Goal: Task Accomplishment & Management: Use online tool/utility

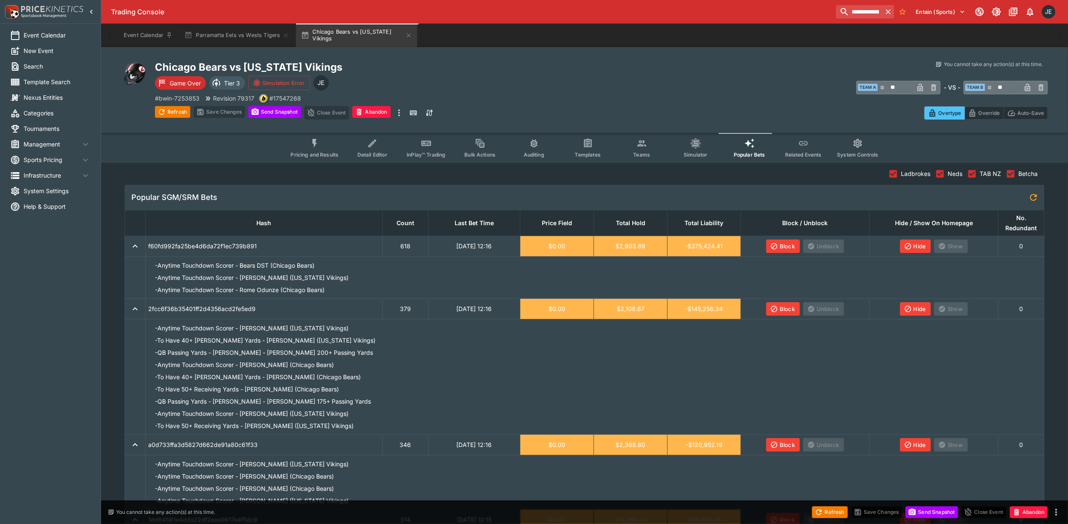
click at [60, 146] on span "Management" at bounding box center [52, 144] width 57 height 9
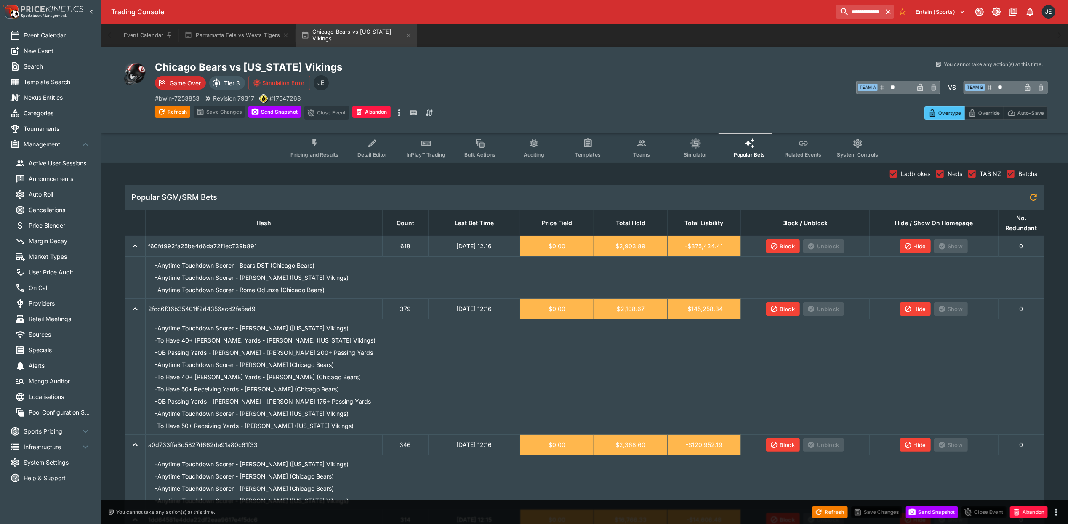
click at [50, 255] on span "Market Types" at bounding box center [60, 256] width 62 height 9
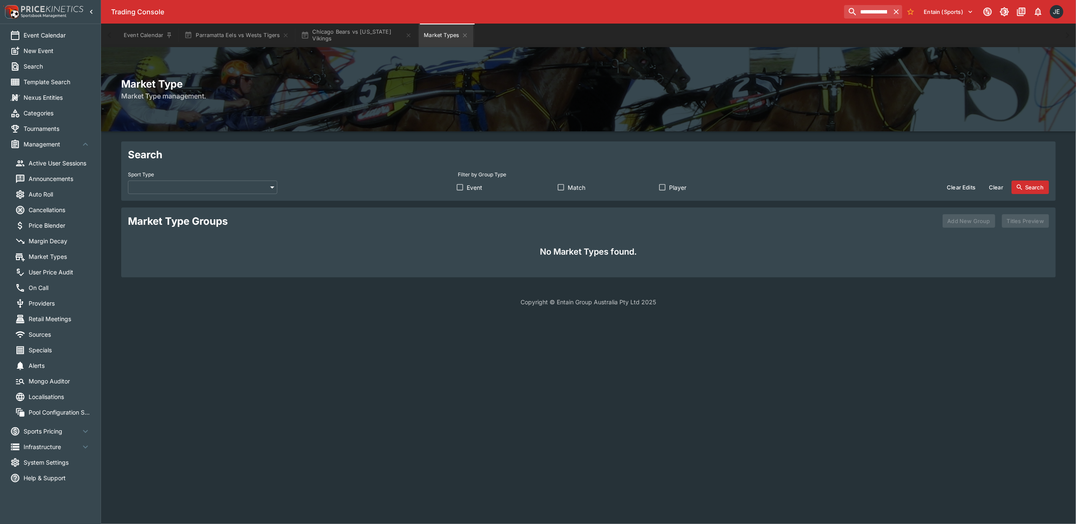
click at [202, 191] on body "**********" at bounding box center [538, 158] width 1076 height 316
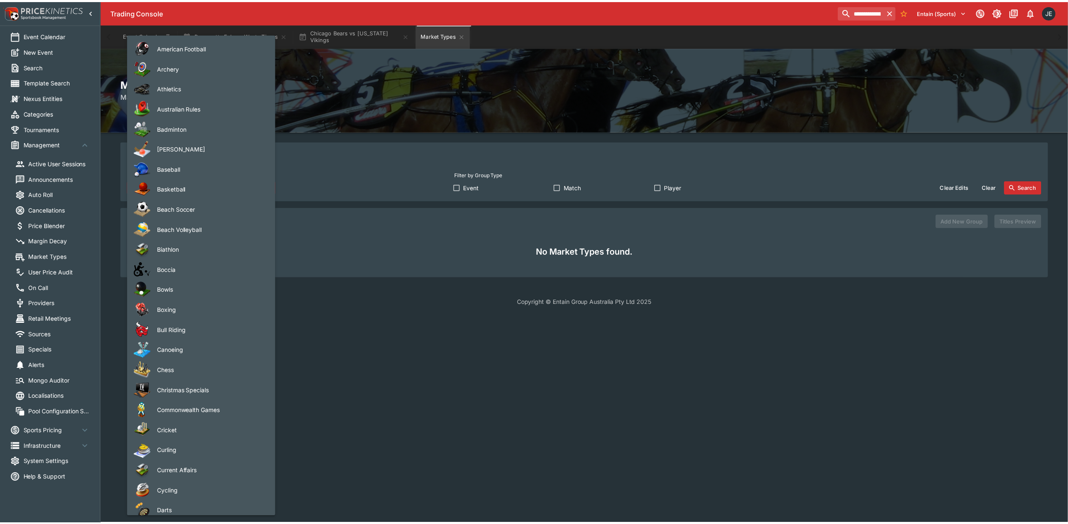
scroll to position [842, 0]
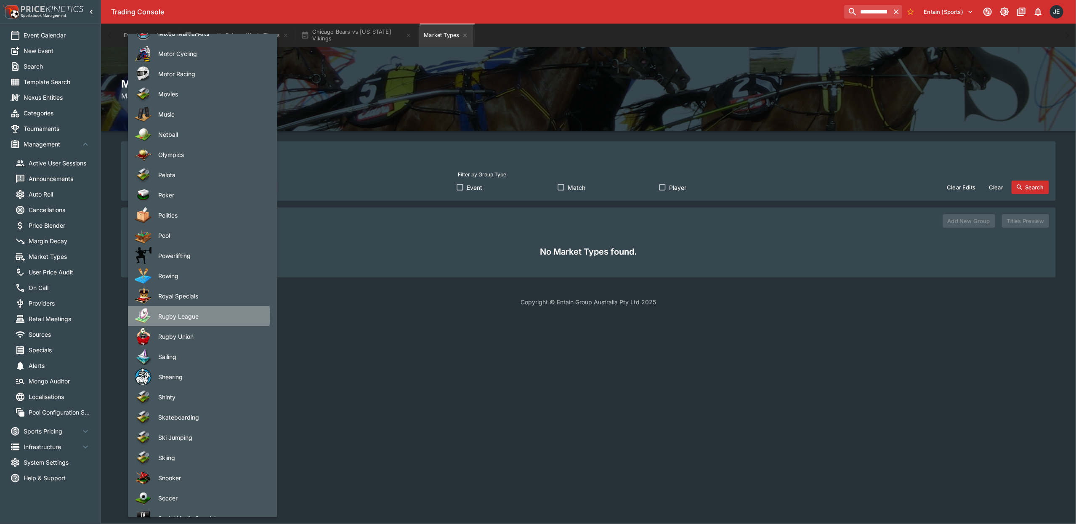
click at [194, 316] on span "Rugby League" at bounding box center [211, 316] width 106 height 9
type input "**********"
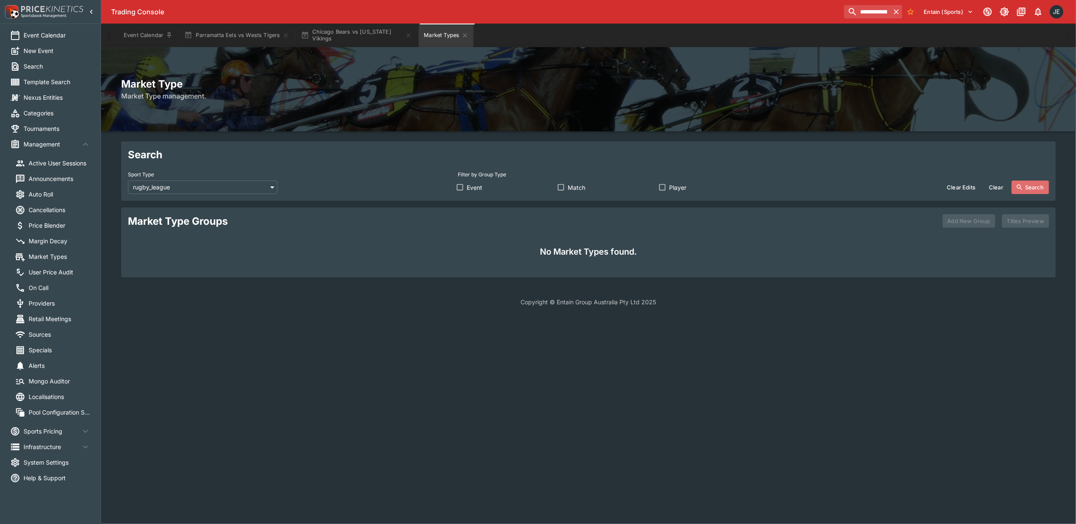
click at [1030, 186] on button "Search" at bounding box center [1030, 187] width 37 height 13
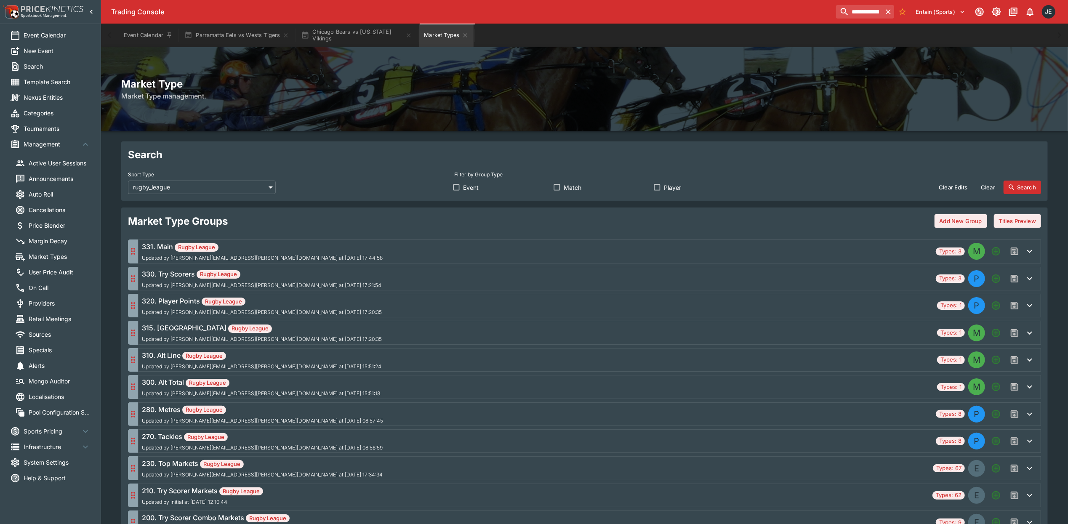
click at [167, 329] on h6 "315. Margin Rugby League" at bounding box center [262, 328] width 240 height 10
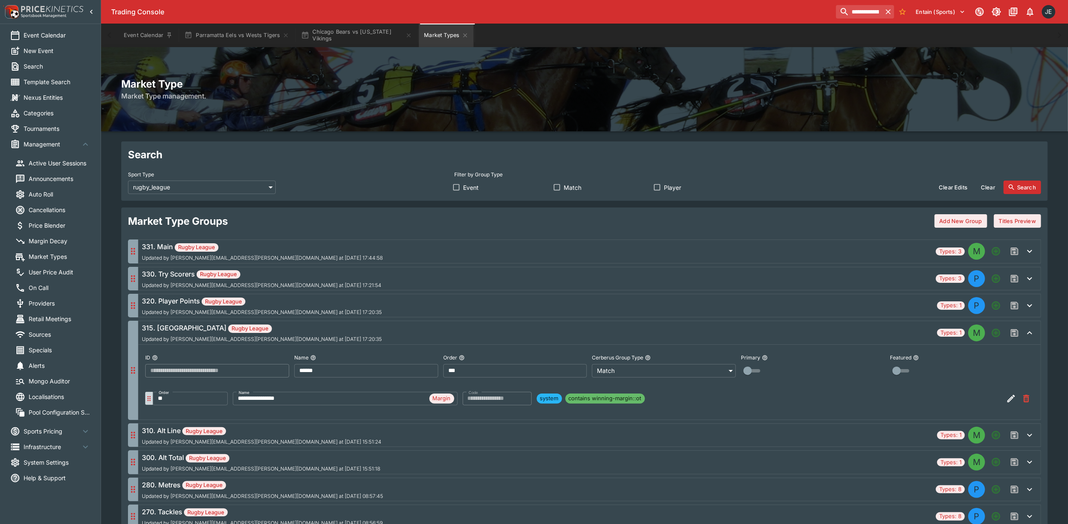
click at [317, 308] on div "320. Player Points Rugby League Updated by john.seaton@ladbrokes.com.au at 2025…" at bounding box center [538, 305] width 792 height 19
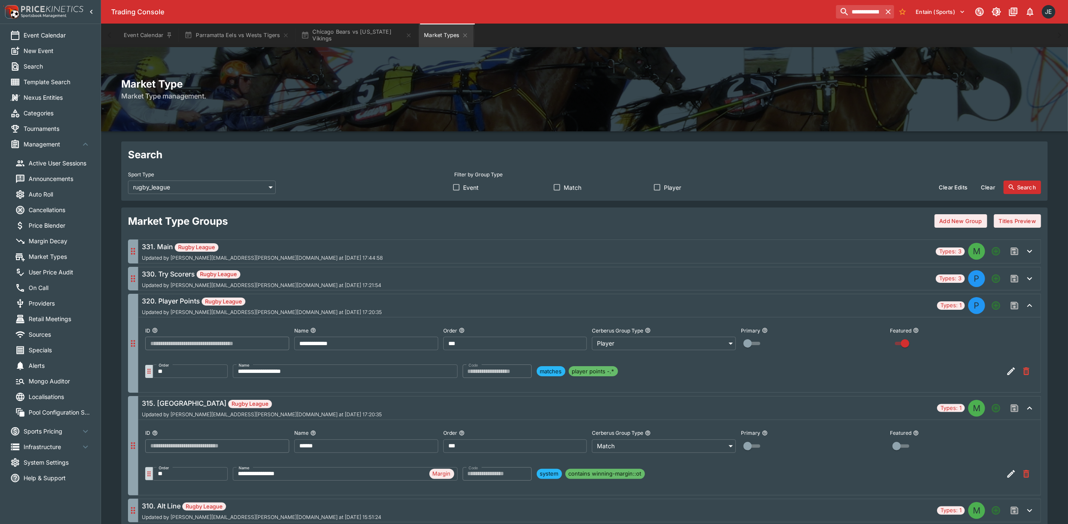
click at [317, 308] on div "320. Player Points Rugby League Updated by john.seaton@ladbrokes.com.au at 2025…" at bounding box center [538, 305] width 792 height 19
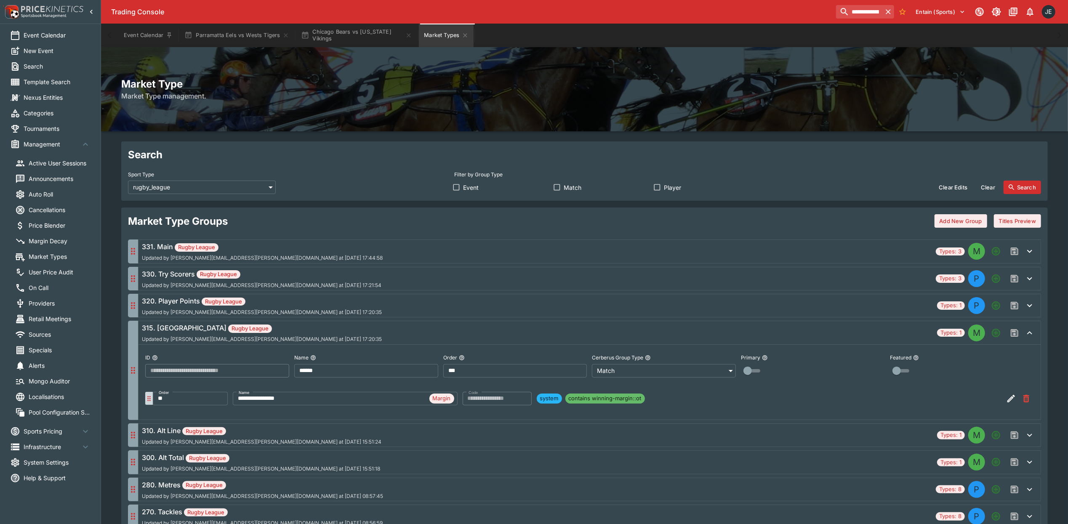
click at [322, 282] on div "330. Try Scorers Rugby League Updated by john.seaton@ladbrokes.com.au at 2025-0…" at bounding box center [537, 278] width 790 height 19
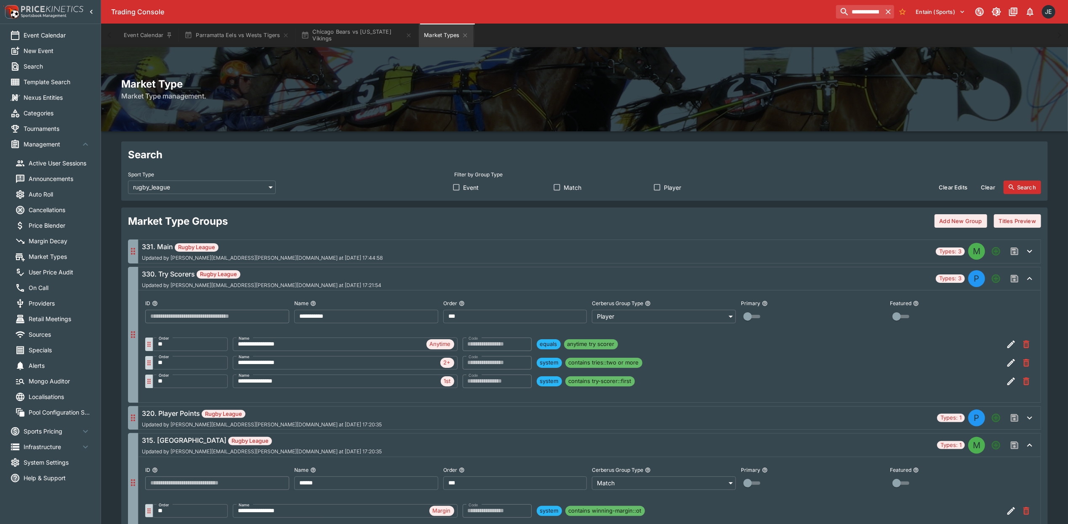
click at [322, 282] on div "330. Try Scorers Rugby League Updated by john.seaton@ladbrokes.com.au at 2025-0…" at bounding box center [537, 278] width 790 height 19
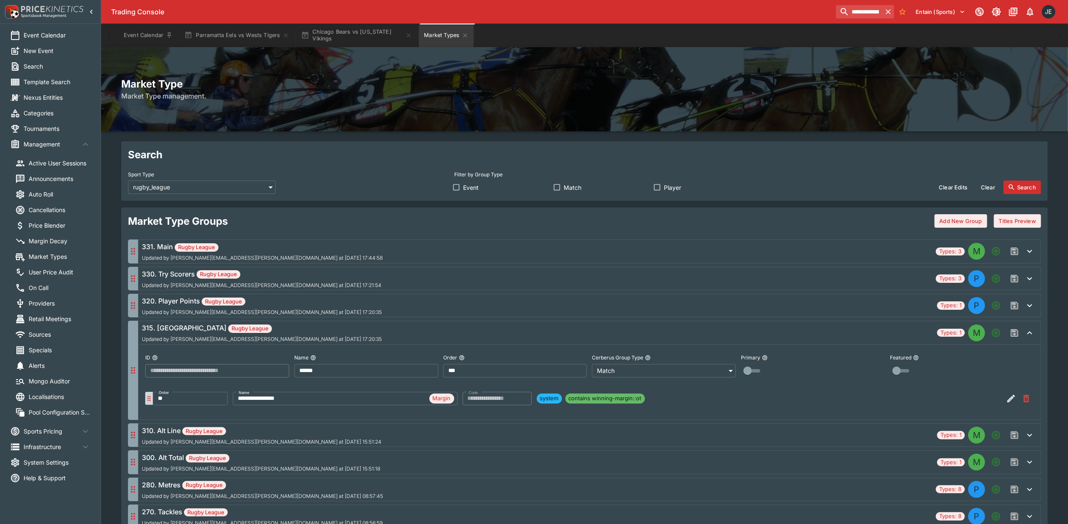
click at [327, 332] on div "315. Margin Rugby League Updated by john.seaton@ladbrokes.com.au at 2025-06-25 …" at bounding box center [538, 332] width 792 height 19
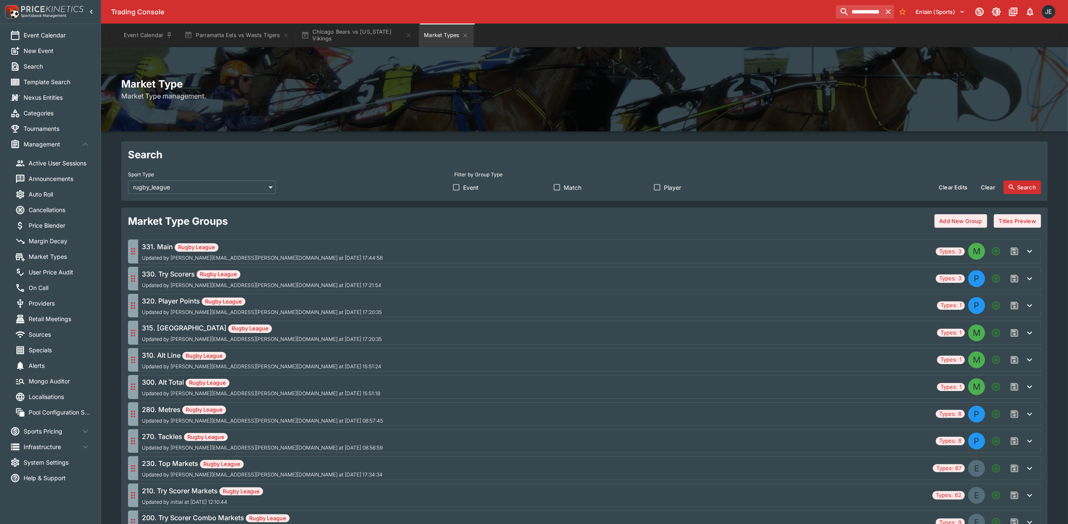
click at [316, 357] on div "310. Alt Line Rugby League Updated by ian.wright@ladbrokes.com.au at 2025-05-12…" at bounding box center [538, 359] width 792 height 19
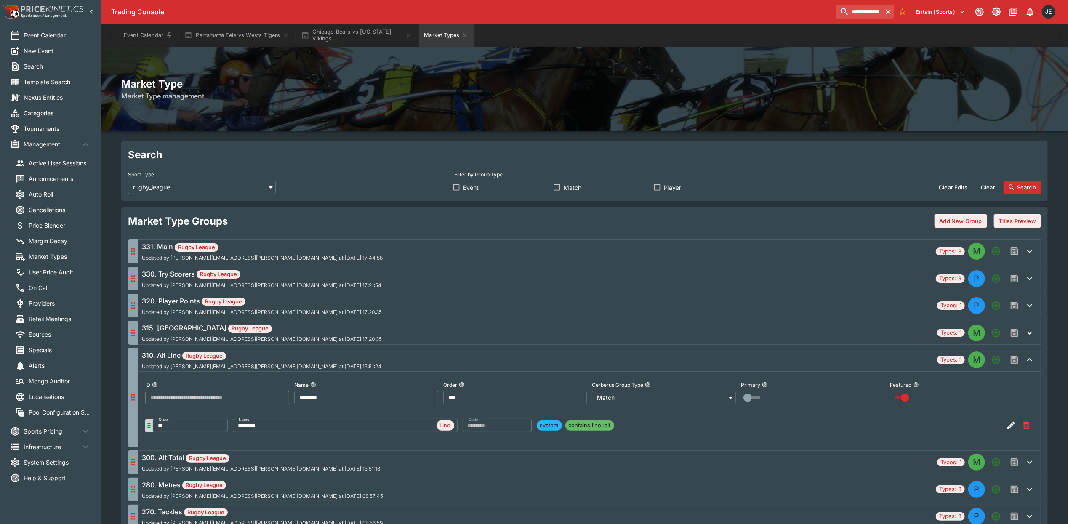
click at [316, 357] on div "310. Alt Line Rugby League Updated by ian.wright@ladbrokes.com.au at 2025-05-12…" at bounding box center [538, 359] width 792 height 19
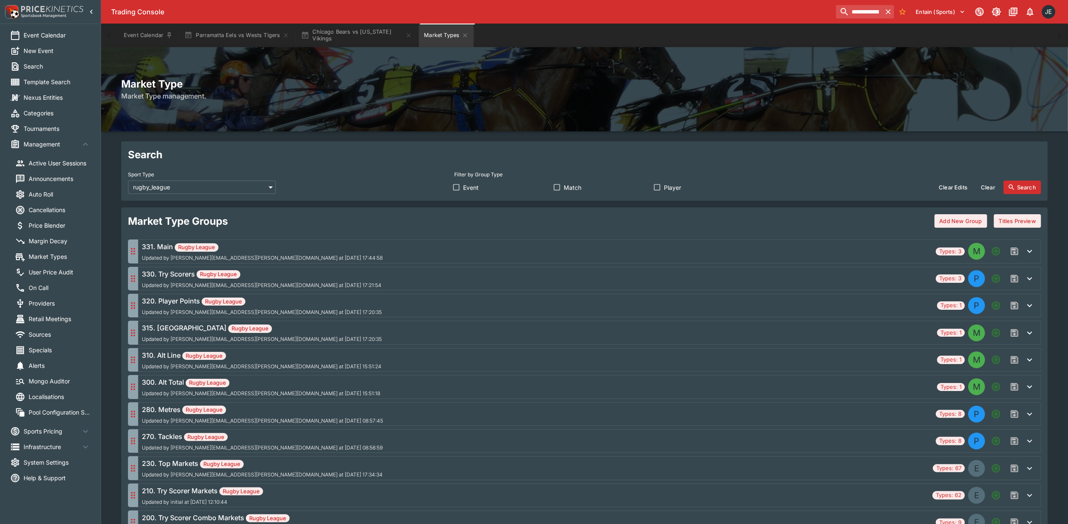
click at [317, 338] on div "315. Margin Rugby League Updated by john.seaton@ladbrokes.com.au at 2025-06-25 …" at bounding box center [538, 332] width 792 height 19
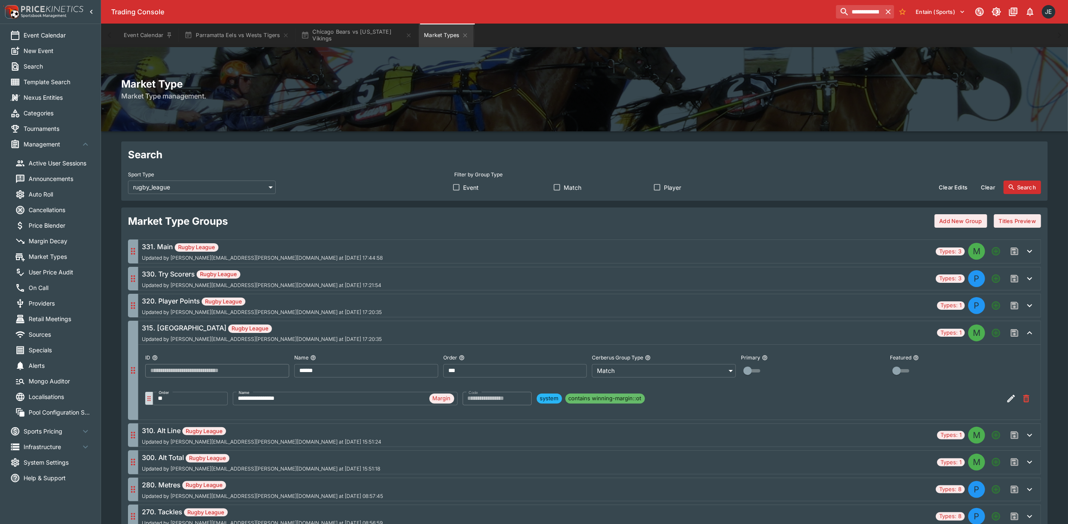
click at [317, 338] on div "315. Margin Rugby League Updated by john.seaton@ladbrokes.com.au at 2025-06-25 …" at bounding box center [538, 332] width 792 height 19
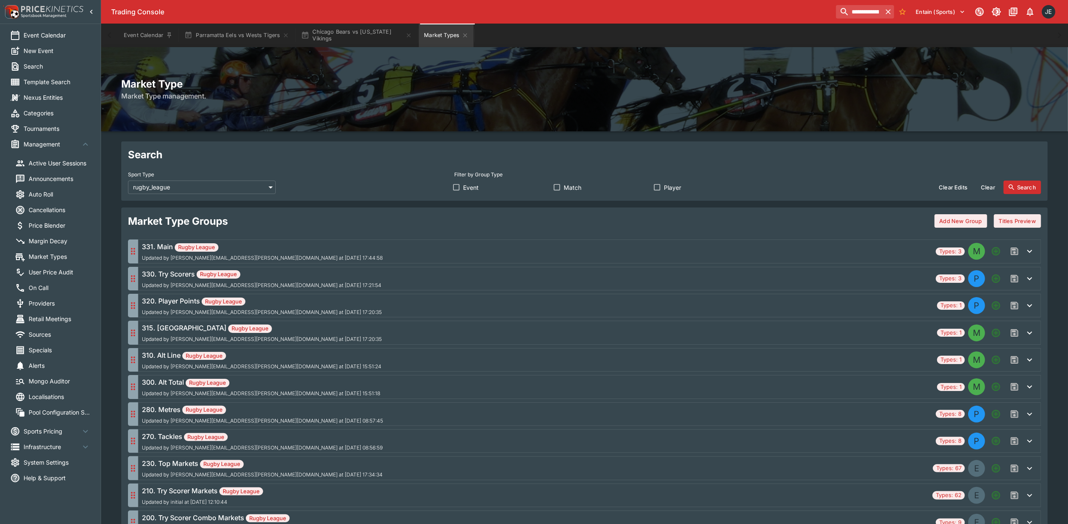
click at [320, 354] on div "310. Alt Line Rugby League Updated by ian.wright@ladbrokes.com.au at 2025-05-12…" at bounding box center [538, 359] width 792 height 19
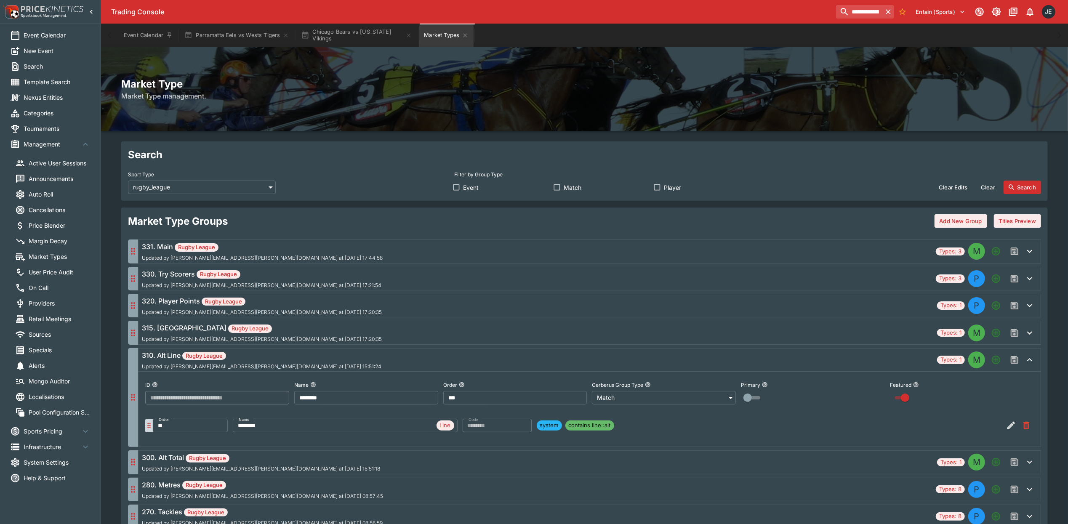
click at [320, 354] on div "310. Alt Line Rugby League Updated by ian.wright@ladbrokes.com.au at 2025-05-12…" at bounding box center [538, 359] width 792 height 19
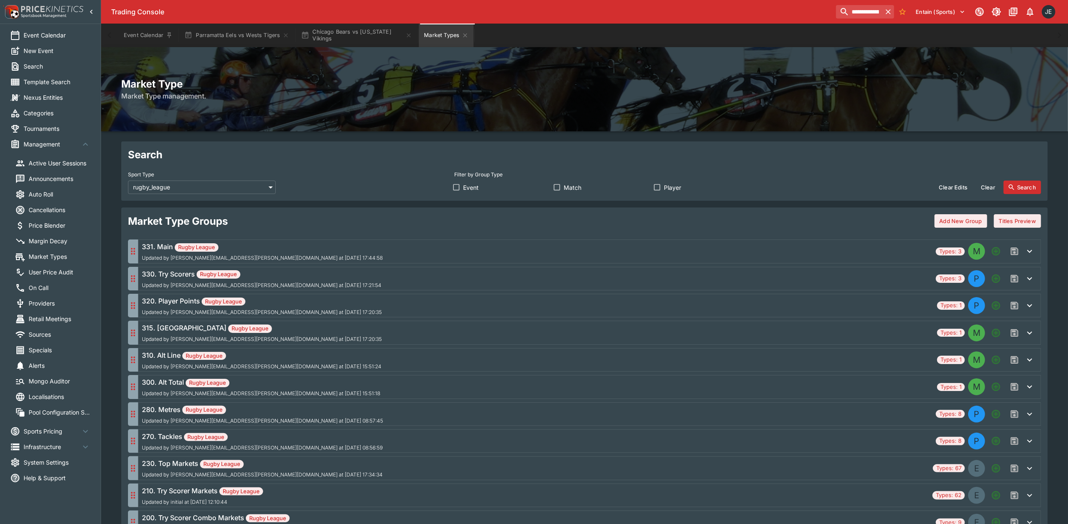
click at [312, 302] on div "320. Player Points Rugby League Updated by john.seaton@ladbrokes.com.au at 2025…" at bounding box center [538, 305] width 792 height 19
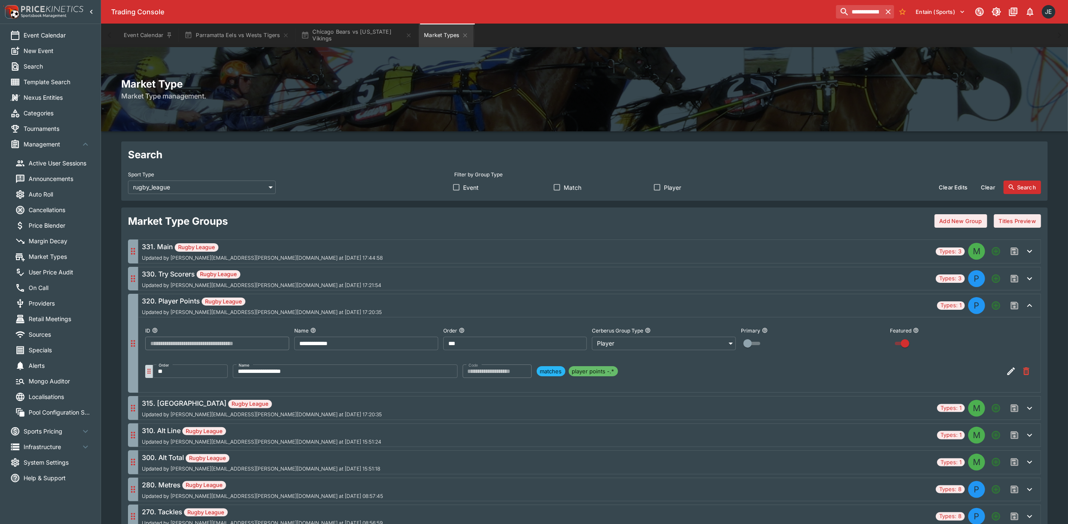
click at [312, 302] on div "320. Player Points Rugby League Updated by john.seaton@ladbrokes.com.au at 2025…" at bounding box center [538, 305] width 792 height 19
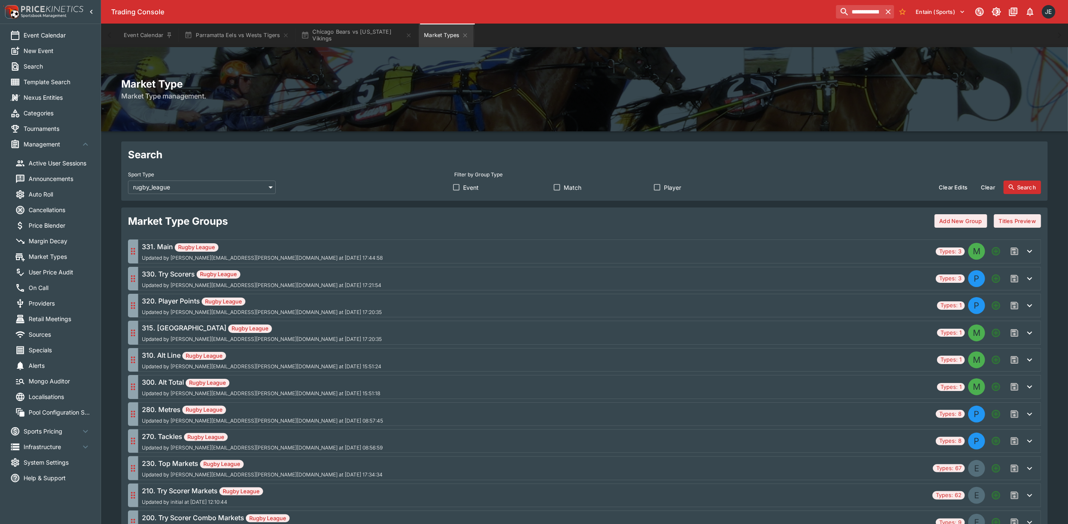
click at [316, 279] on div "330. Try Scorers Rugby League Updated by john.seaton@ladbrokes.com.au at 2025-0…" at bounding box center [537, 278] width 790 height 19
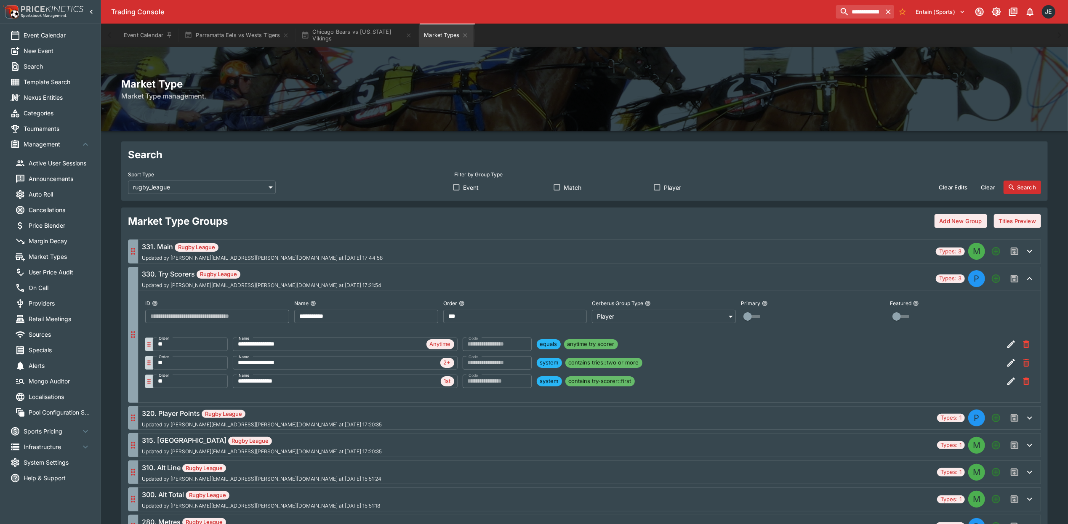
click at [316, 279] on div "330. Try Scorers Rugby League Updated by john.seaton@ladbrokes.com.au at 2025-0…" at bounding box center [537, 278] width 790 height 19
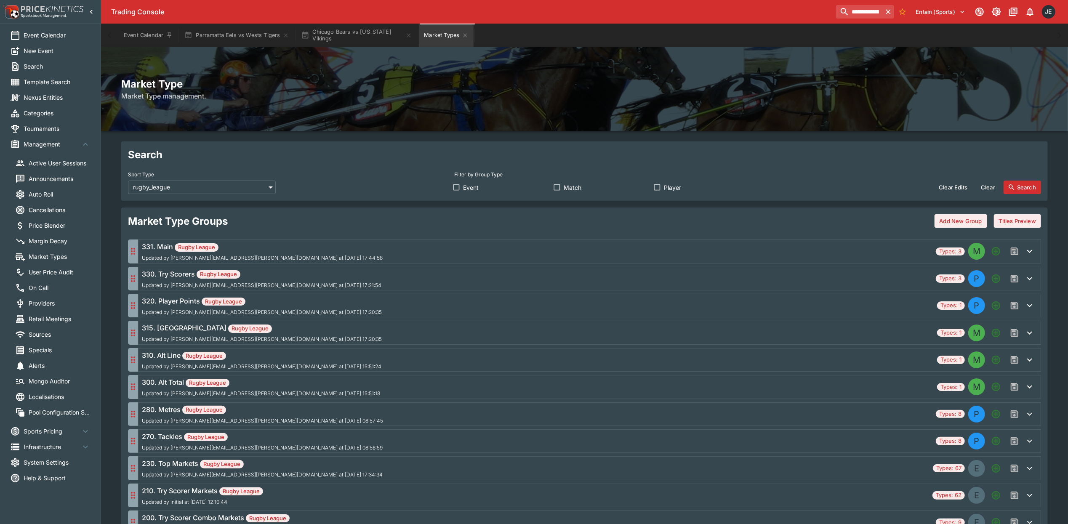
click at [322, 256] on div "331. Main Rugby League Updated by ian.wright@ladbrokes.com.au at 2025-05-12 17:…" at bounding box center [537, 251] width 790 height 19
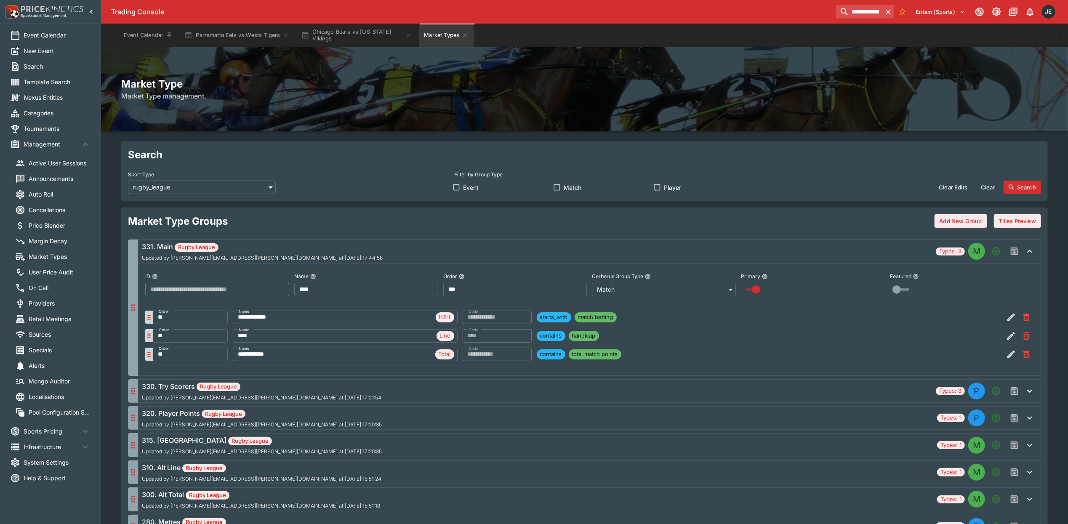
click at [322, 256] on div "331. Main Rugby League Updated by ian.wright@ladbrokes.com.au at 2025-05-12 17:…" at bounding box center [537, 251] width 790 height 19
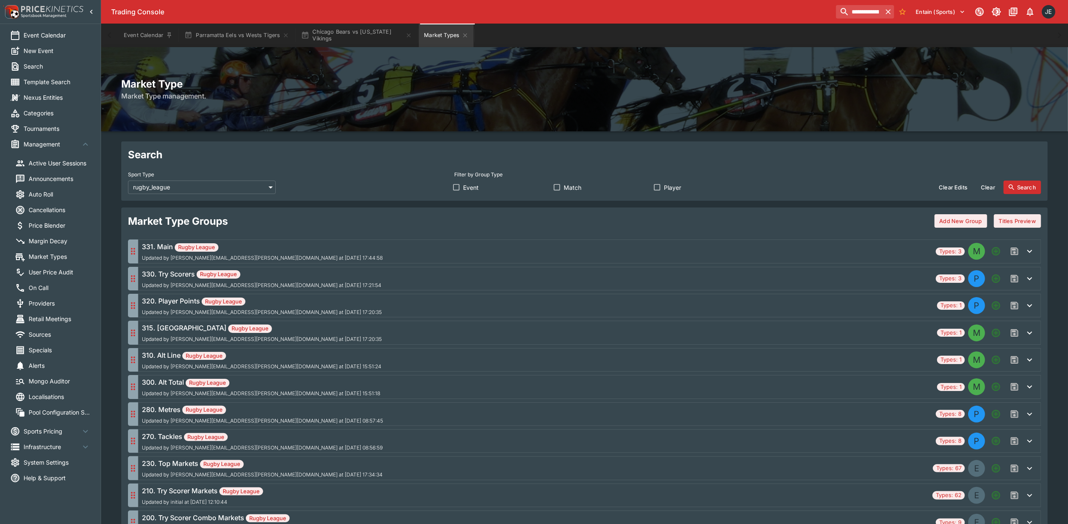
click at [338, 274] on div "330. Try Scorers Rugby League Updated by john.seaton@ladbrokes.com.au at 2025-0…" at bounding box center [537, 278] width 790 height 19
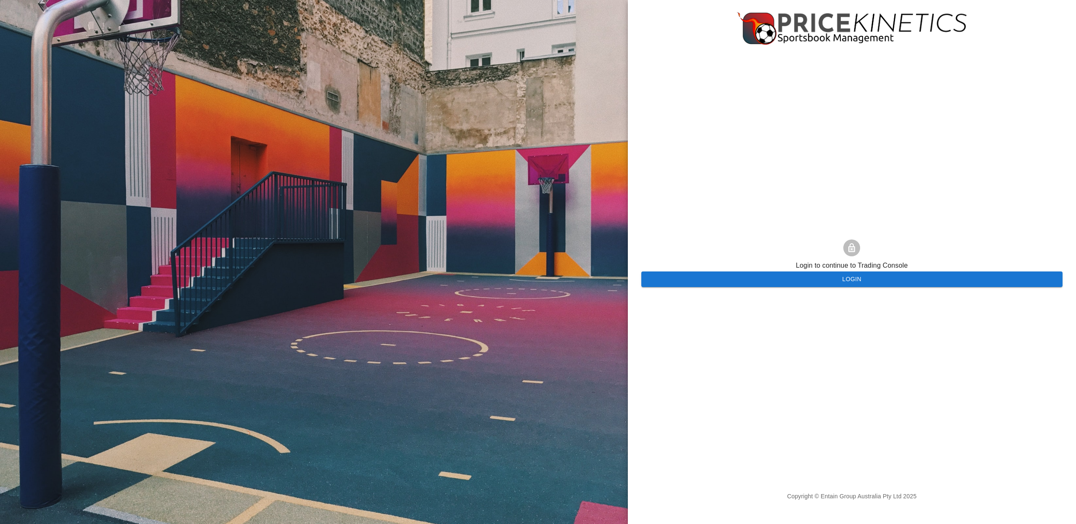
drag, startPoint x: 0, startPoint y: 0, endPoint x: 761, endPoint y: 275, distance: 809.1
click at [761, 275] on button "Login" at bounding box center [851, 279] width 421 height 16
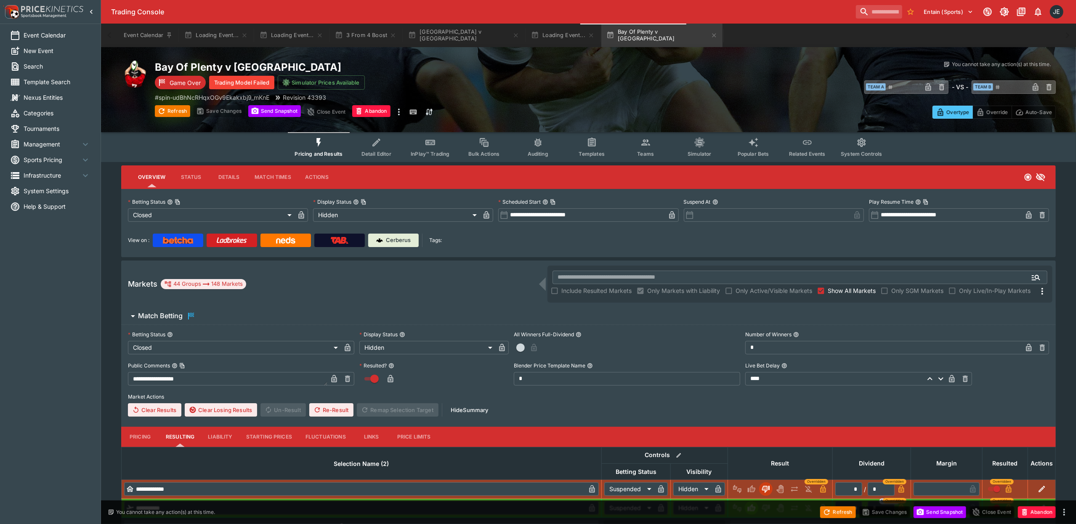
type input "**********"
type input "******"
type input "**********"
click at [52, 140] on span "Management" at bounding box center [52, 144] width 57 height 9
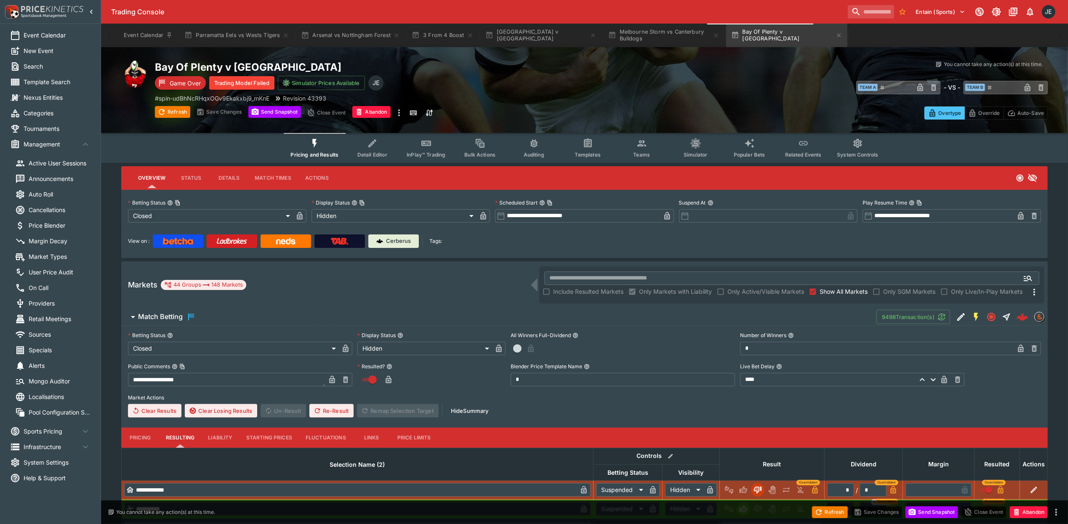
click at [51, 258] on span "Market Types" at bounding box center [60, 256] width 62 height 9
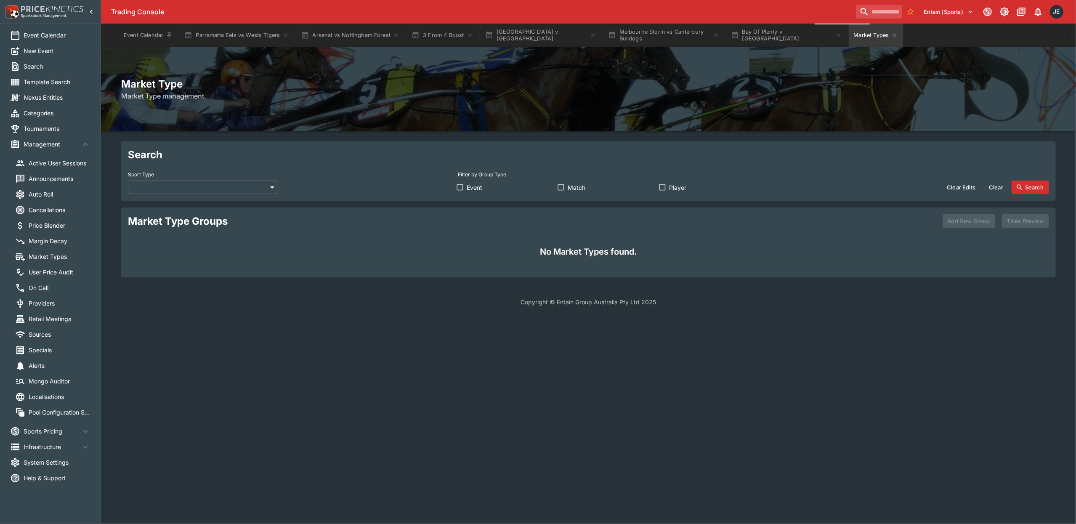
click at [177, 190] on body "Trading Console Entain (Sports) 1 JE Event Calendar New Event Search Template S…" at bounding box center [538, 158] width 1076 height 316
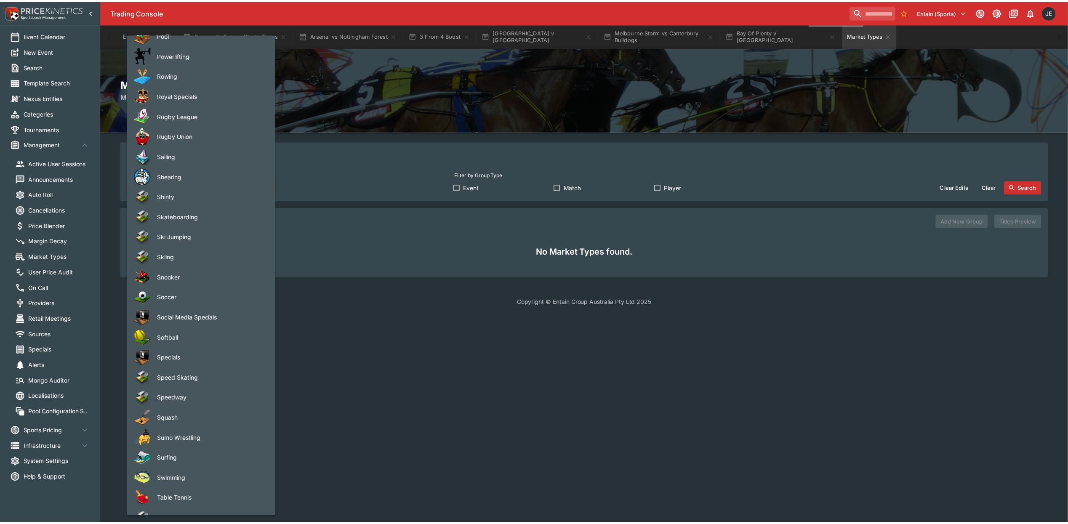
scroll to position [943, 0]
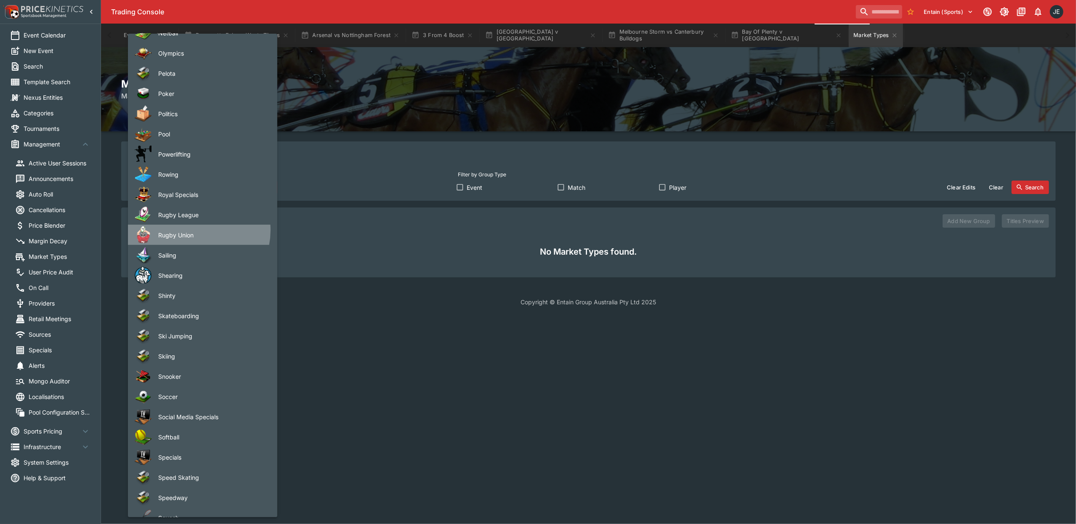
click at [192, 231] on span "Rugby Union" at bounding box center [211, 235] width 106 height 9
type input "**********"
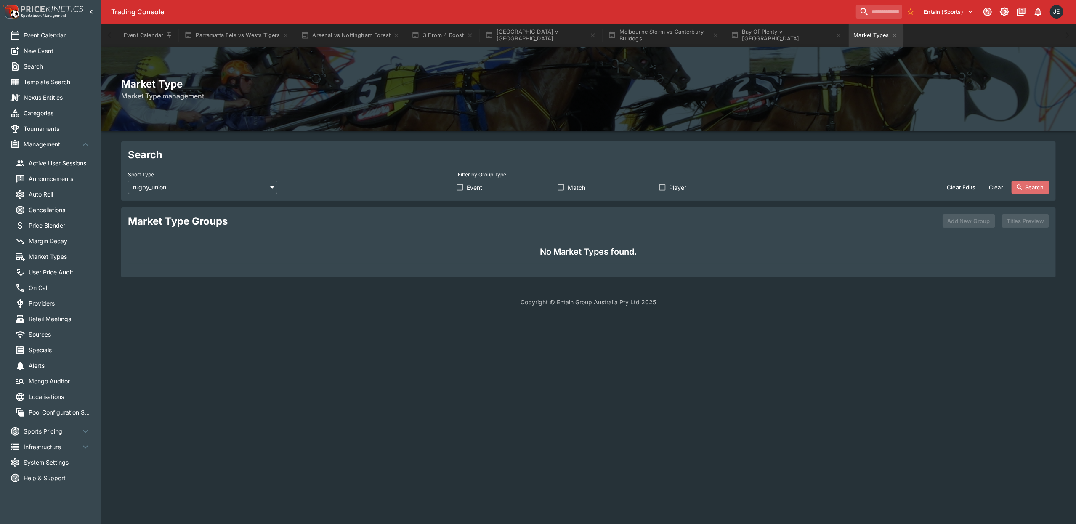
click at [1025, 184] on button "Search" at bounding box center [1030, 187] width 37 height 13
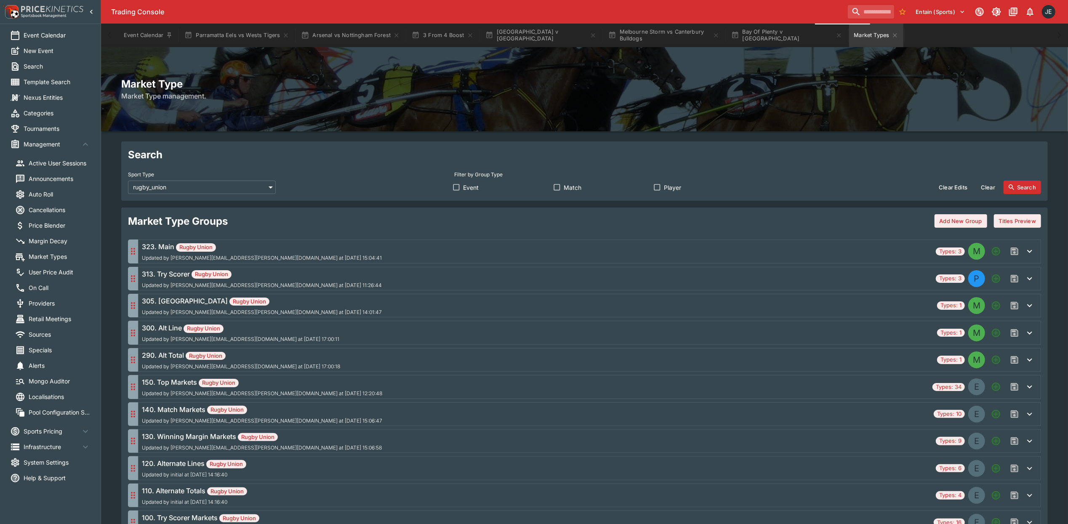
click at [288, 305] on h6 "305. Margin Rugby Union" at bounding box center [262, 301] width 240 height 10
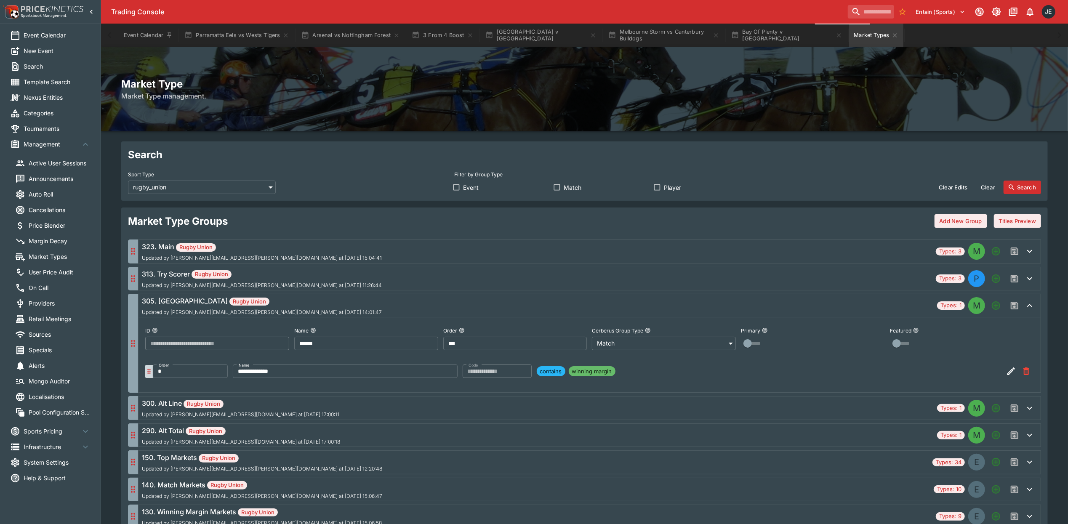
click at [428, 374] on input "**********" at bounding box center [345, 370] width 225 height 13
click at [396, 376] on input "**********" at bounding box center [345, 370] width 225 height 13
click at [404, 371] on input "**********" at bounding box center [345, 370] width 225 height 13
click at [710, 374] on div "contains winning margin" at bounding box center [649, 371] width 225 height 10
click at [1007, 374] on icon "button" at bounding box center [1011, 371] width 8 height 8
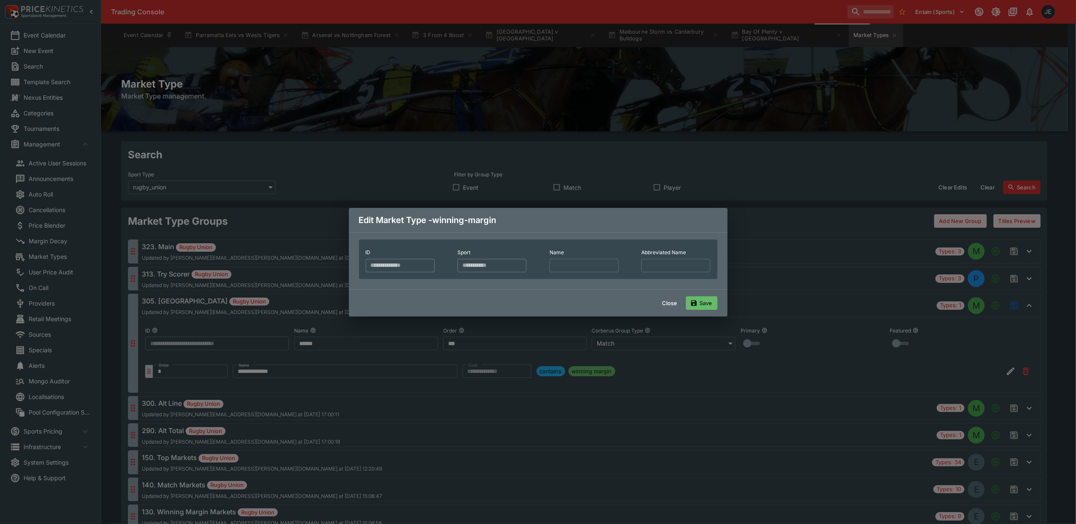
click at [641, 272] on input "text" at bounding box center [675, 264] width 69 height 13
type input "******"
click at [704, 310] on button "Save" at bounding box center [702, 302] width 32 height 13
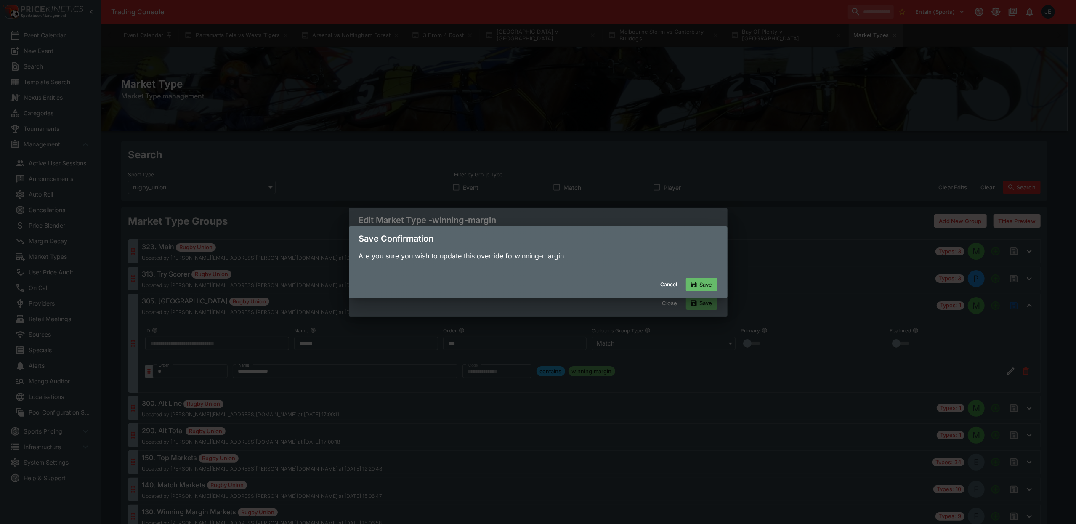
click at [709, 282] on button "Save" at bounding box center [702, 284] width 32 height 13
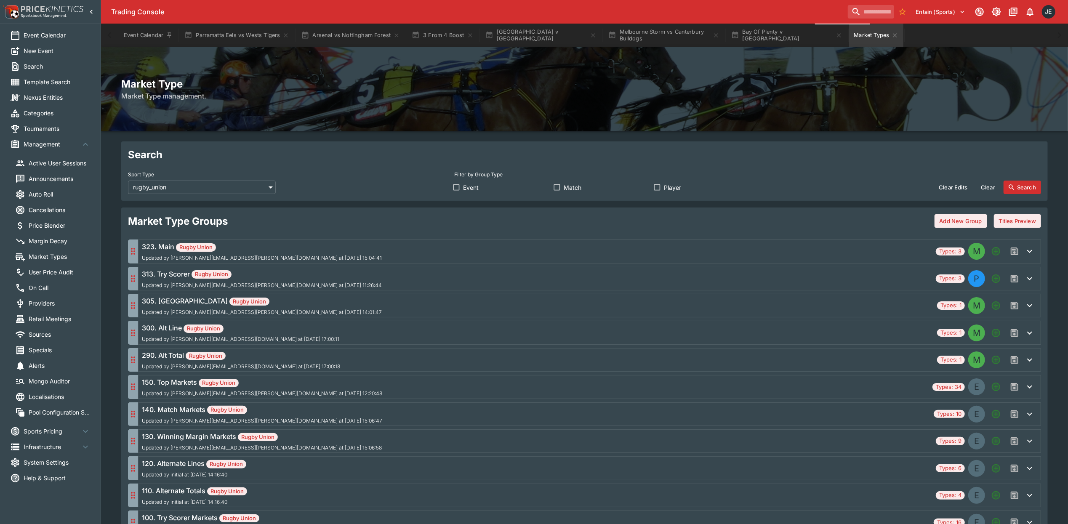
click at [300, 305] on div "305. Margin Rugby Union Updated by ian.wright@ladbrokes.com.au at 2025-05-12 14…" at bounding box center [538, 305] width 792 height 19
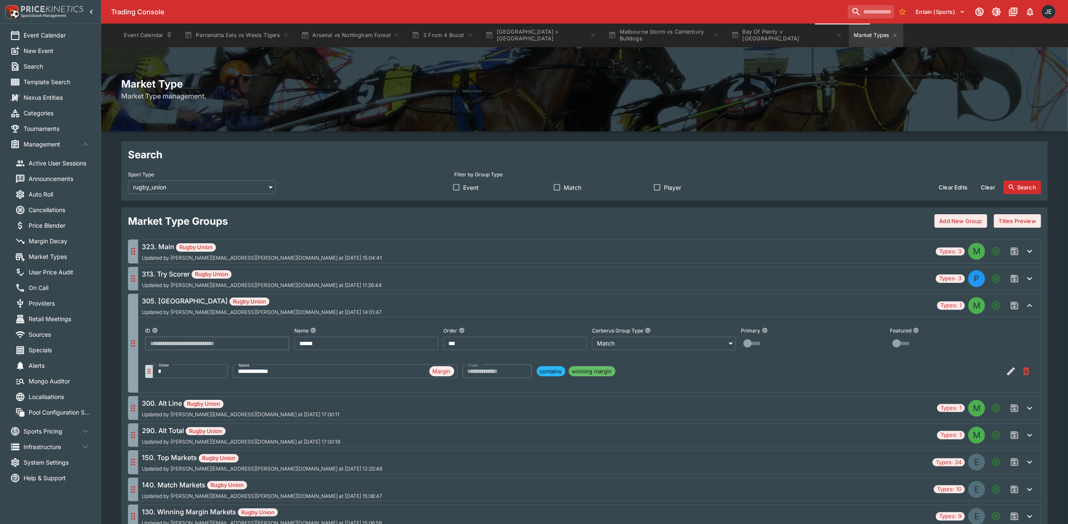
click at [273, 308] on div "305. Margin Rugby Union Updated by ian.wright@ladbrokes.com.au at 2025-05-12 14…" at bounding box center [262, 305] width 240 height 19
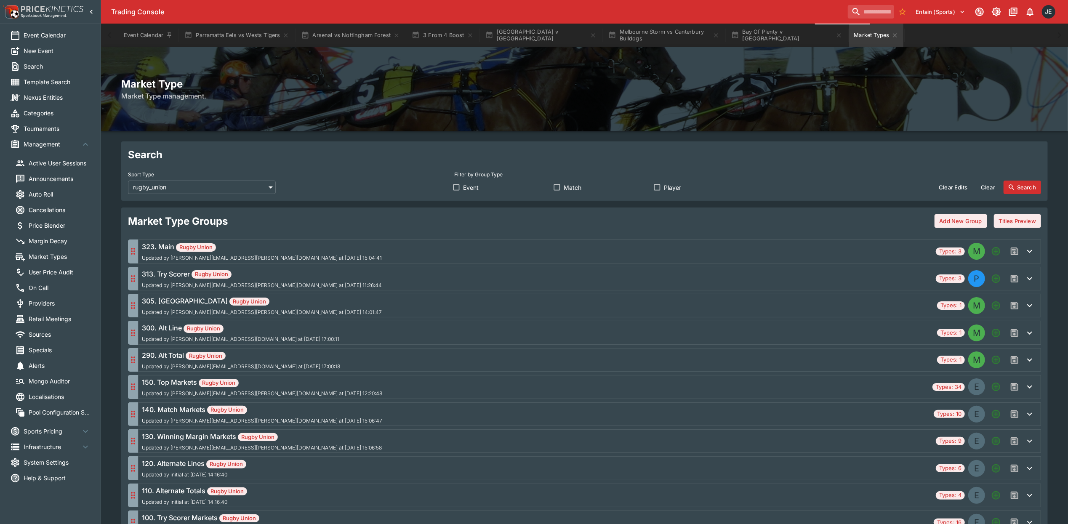
click at [280, 327] on h6 "300. Alt Line Rugby Union" at bounding box center [240, 328] width 197 height 10
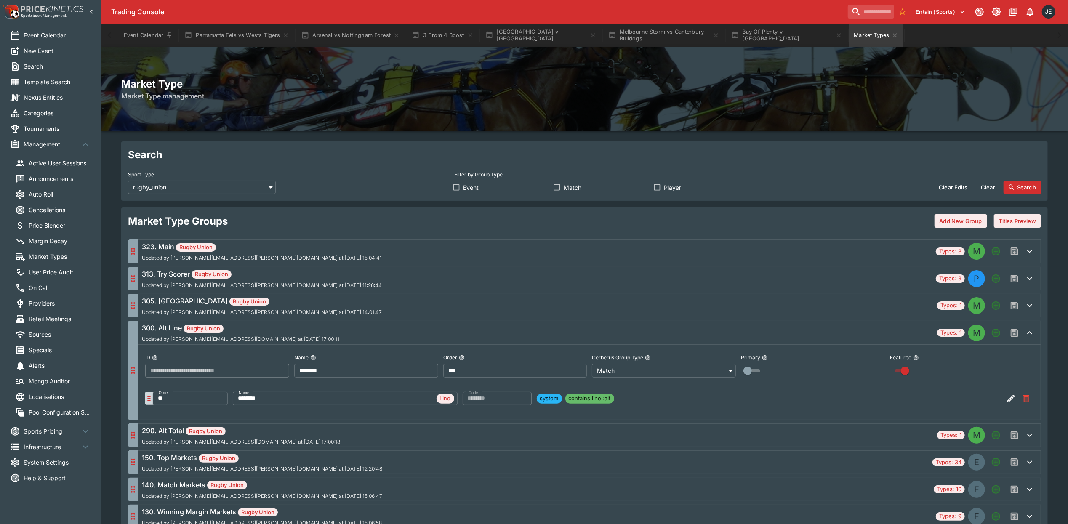
click at [248, 332] on h6 "300. Alt Line Rugby Union" at bounding box center [240, 328] width 197 height 10
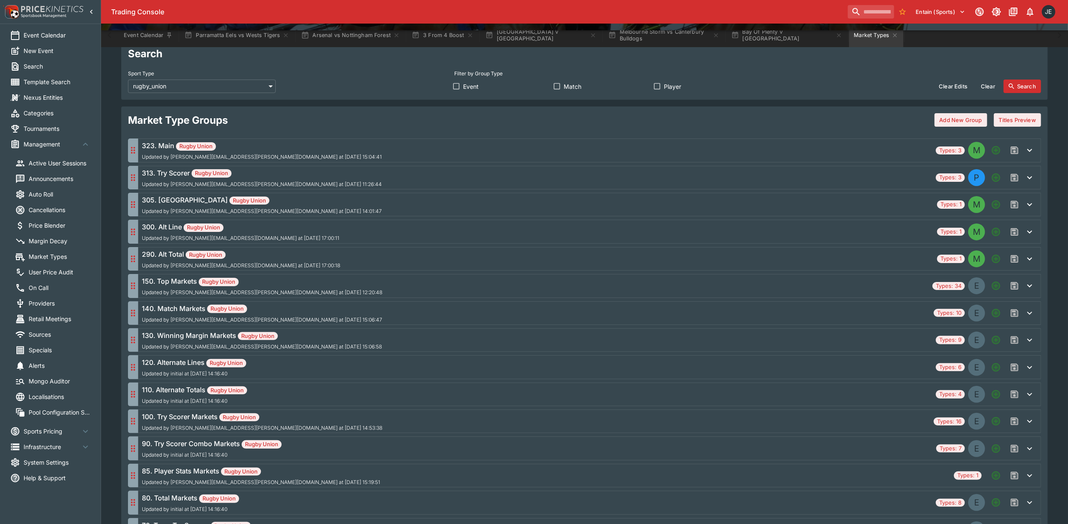
scroll to position [112, 0]
